Goal: Information Seeking & Learning: Learn about a topic

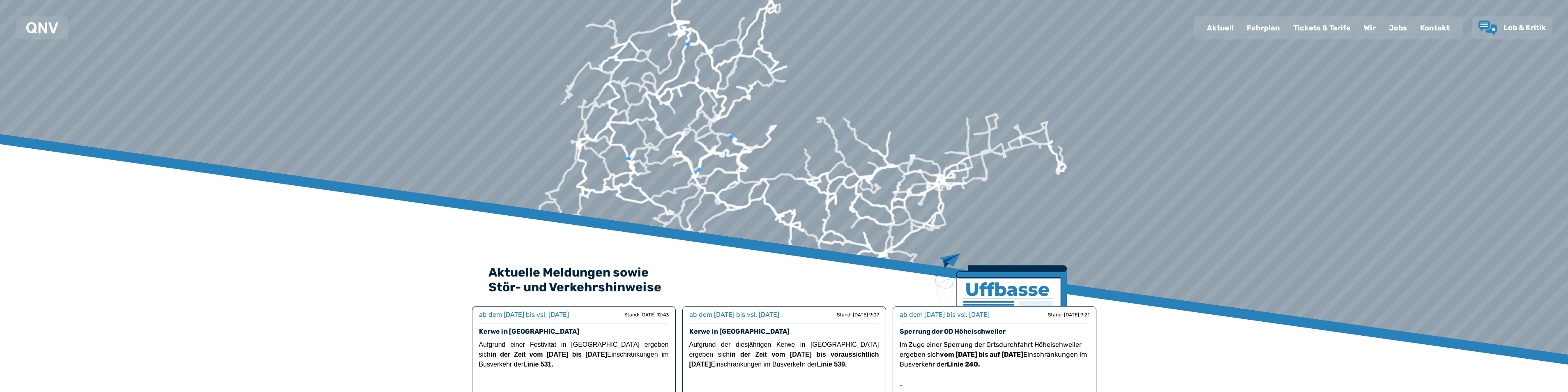
click at [1265, 27] on div "Fahrplan" at bounding box center [1263, 28] width 46 height 21
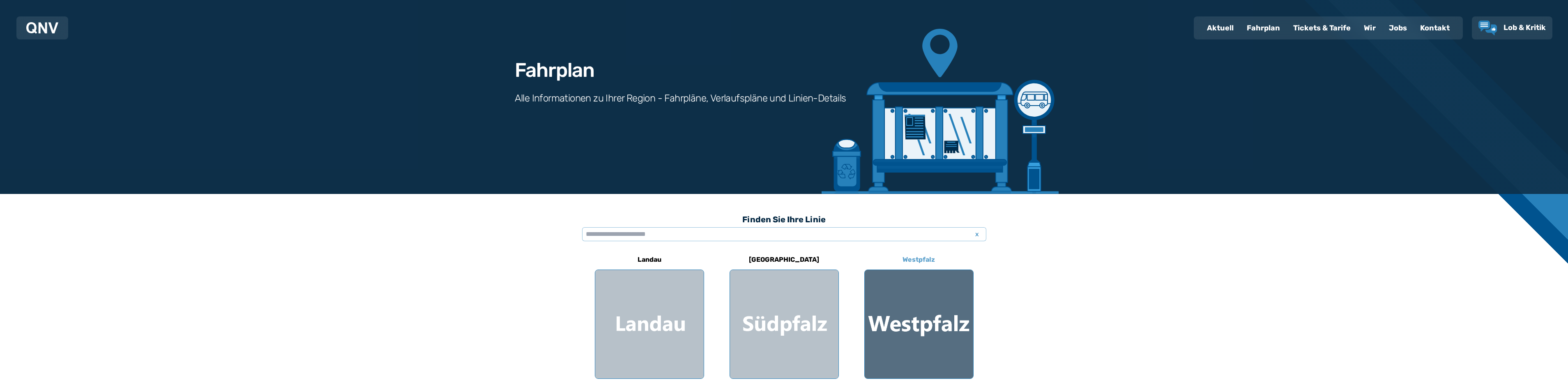
scroll to position [41, 0]
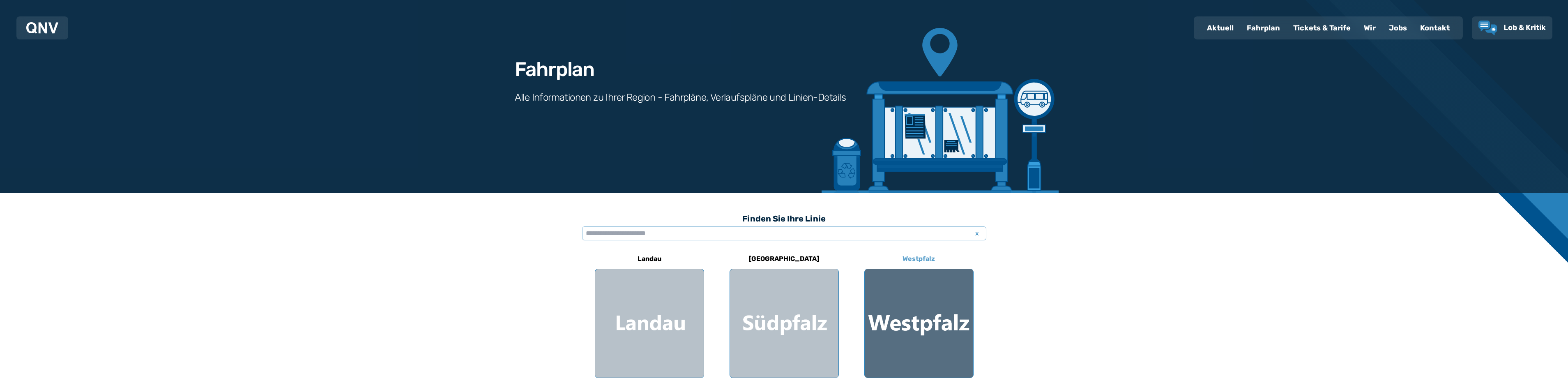
click at [942, 317] on div at bounding box center [918, 323] width 108 height 108
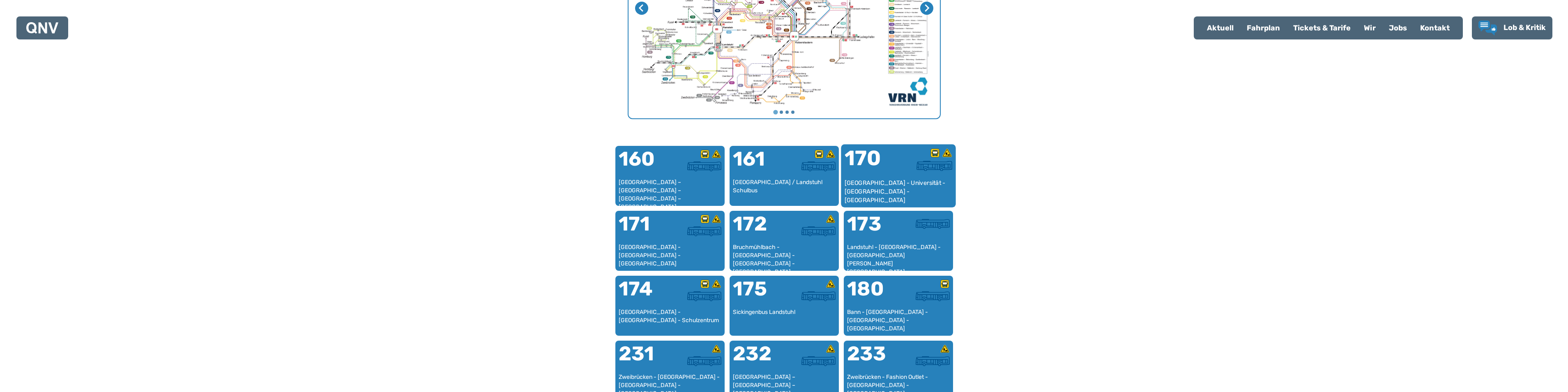
scroll to position [459, 0]
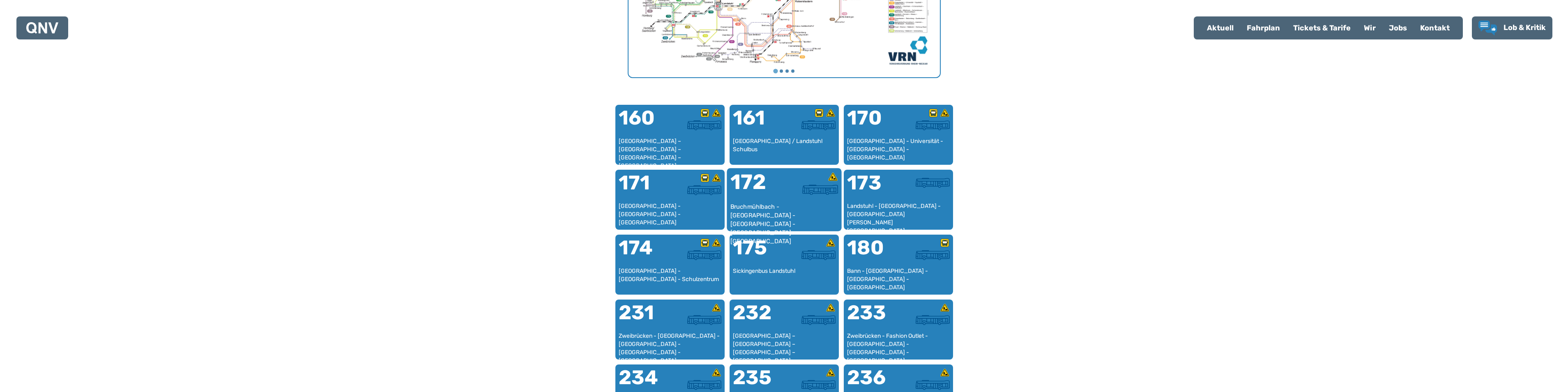
click at [764, 202] on div "Bruchmühlbach - [GEOGRAPHIC_DATA] - [GEOGRAPHIC_DATA] - [GEOGRAPHIC_DATA] - [GE…" at bounding box center [784, 215] width 108 height 25
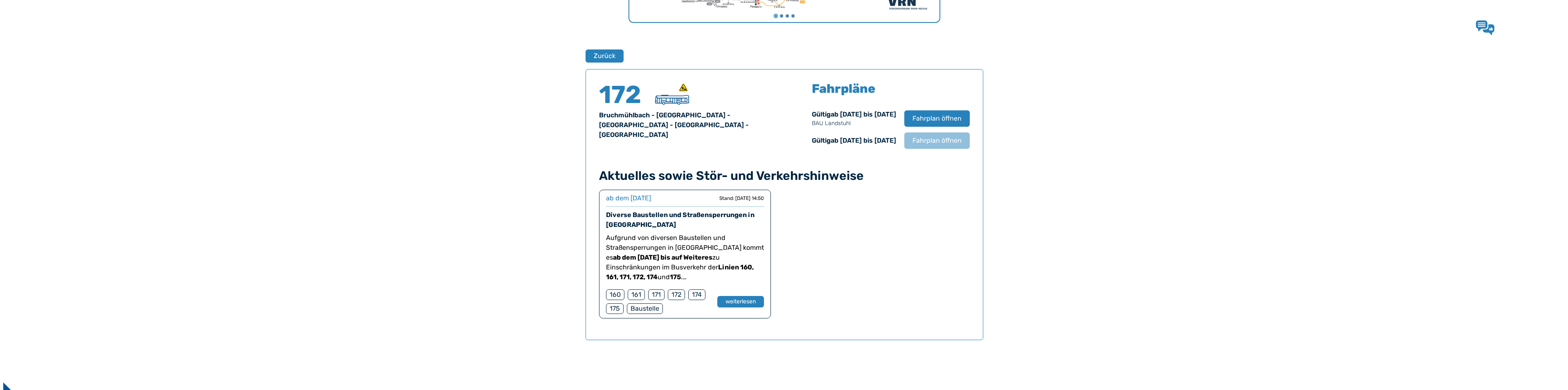
scroll to position [539, 0]
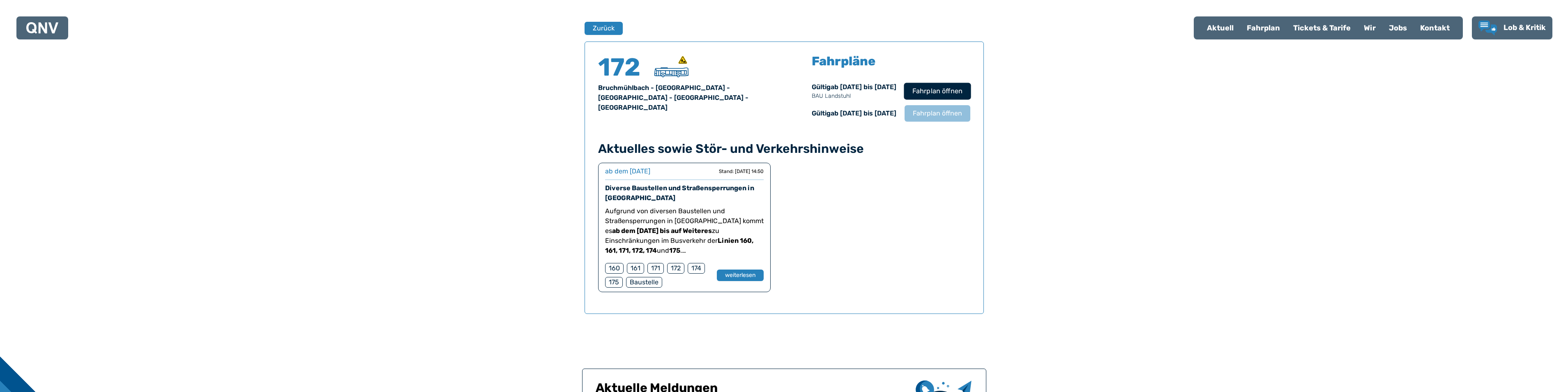
click at [930, 92] on span "Fahrplan öffnen" at bounding box center [937, 91] width 50 height 10
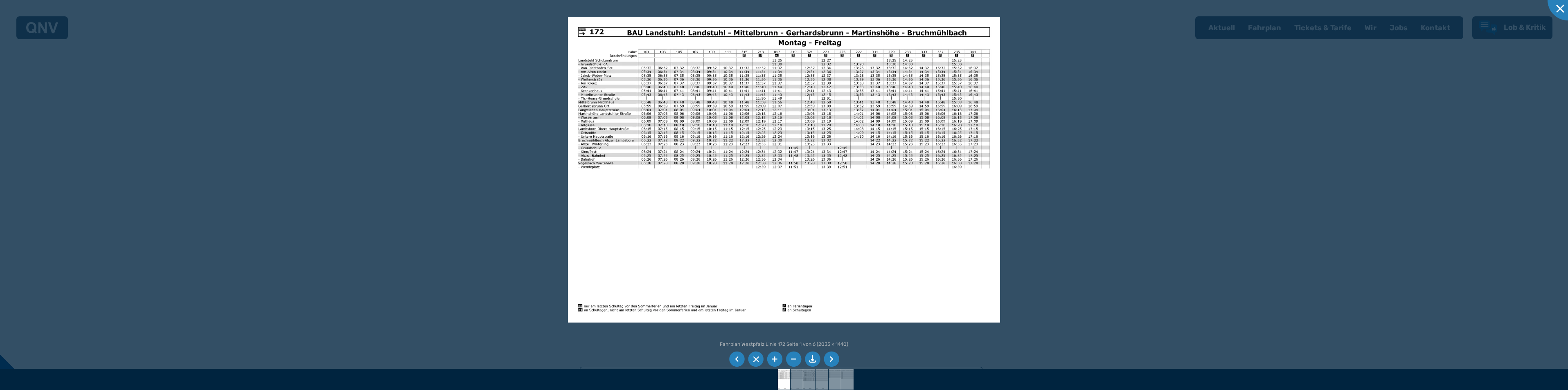
click at [829, 358] on li at bounding box center [831, 360] width 16 height 16
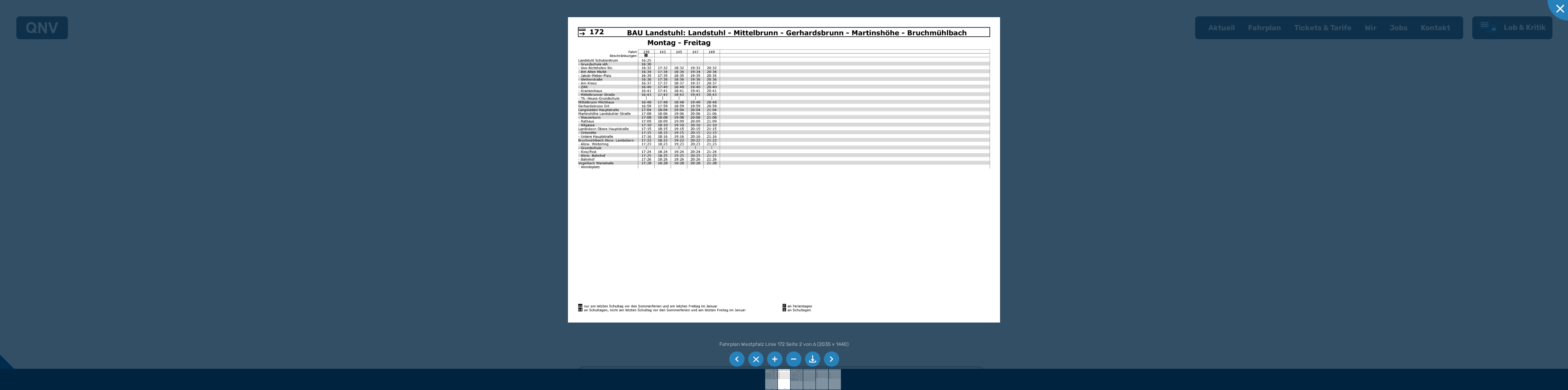
click at [830, 358] on li at bounding box center [831, 360] width 16 height 16
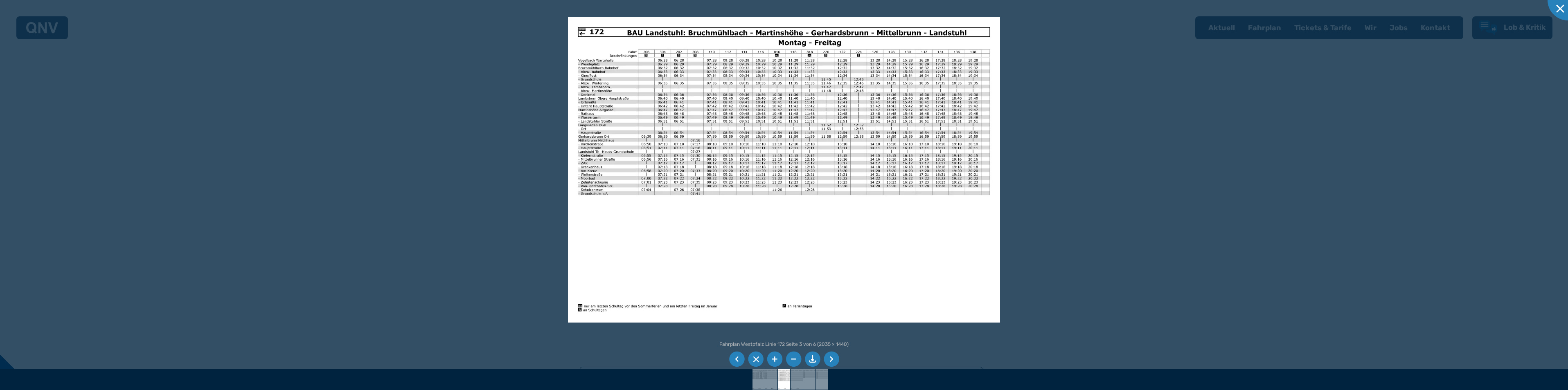
click at [852, 70] on img at bounding box center [784, 170] width 432 height 305
